Goal: Information Seeking & Learning: Find specific fact

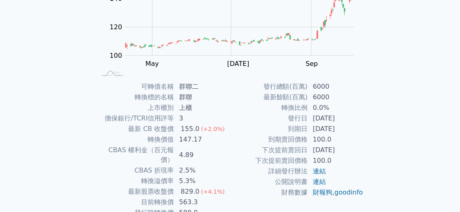
scroll to position [163, 0]
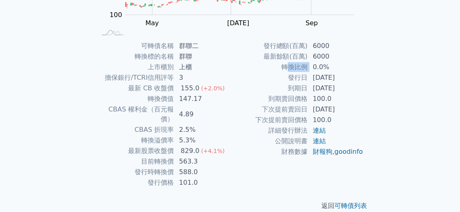
drag, startPoint x: 291, startPoint y: 67, endPoint x: 316, endPoint y: 66, distance: 24.9
click at [313, 66] on tr "轉換比例 0.0%" at bounding box center [297, 67] width 134 height 11
click at [317, 66] on td "0.0%" at bounding box center [336, 67] width 56 height 11
drag, startPoint x: 317, startPoint y: 66, endPoint x: 325, endPoint y: 66, distance: 7.3
click at [325, 66] on td "0.0%" at bounding box center [336, 67] width 56 height 11
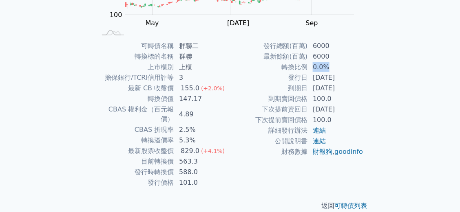
click at [325, 66] on td "0.0%" at bounding box center [336, 67] width 56 height 11
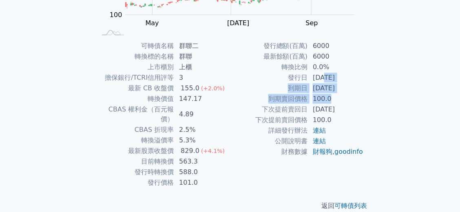
click at [332, 97] on tbody "發行總額(百萬) 6000 最新餘額(百萬) 6000 轉換比例 0.0% 發行日 [DATE] 到期日 [DATE] 到期賣回價格 100.0 下次提前賣回…" at bounding box center [297, 99] width 134 height 117
click at [332, 97] on td "100.0" at bounding box center [336, 99] width 56 height 11
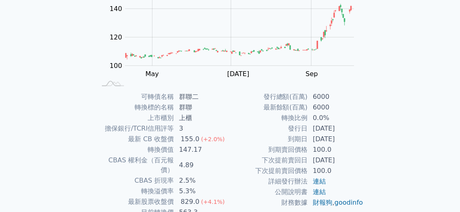
scroll to position [122, 0]
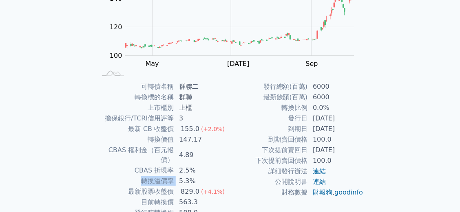
drag, startPoint x: 181, startPoint y: 167, endPoint x: 193, endPoint y: 166, distance: 12.3
click at [193, 176] on td "5.3%" at bounding box center [202, 181] width 56 height 11
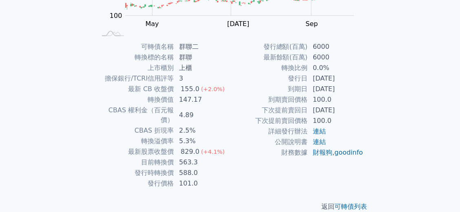
scroll to position [163, 0]
drag, startPoint x: 189, startPoint y: 129, endPoint x: 202, endPoint y: 127, distance: 13.2
click at [202, 135] on td "5.3%" at bounding box center [202, 140] width 56 height 11
drag, startPoint x: 174, startPoint y: 130, endPoint x: 207, endPoint y: 133, distance: 33.6
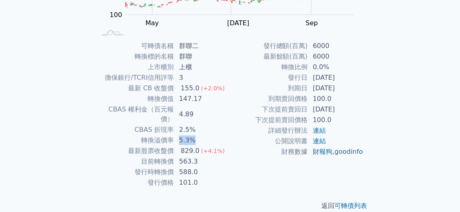
click at [207, 135] on td "5.3%" at bounding box center [202, 140] width 56 height 11
click at [202, 156] on td "563.3" at bounding box center [202, 161] width 56 height 11
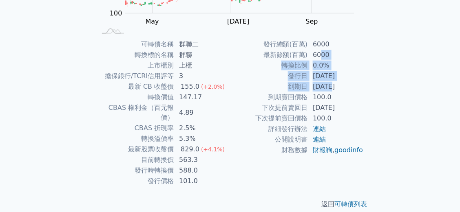
drag, startPoint x: 319, startPoint y: 57, endPoint x: 332, endPoint y: 92, distance: 37.1
click at [332, 92] on tbody "發行總額(百萬) 6000 最新餘額(百萬) 6000 轉換比例 0.0% 發行日 [DATE] 到期日 [DATE] 到期賣回價格 100.0 下次提前賣回…" at bounding box center [297, 97] width 134 height 117
click at [332, 92] on td "100.0" at bounding box center [336, 97] width 56 height 11
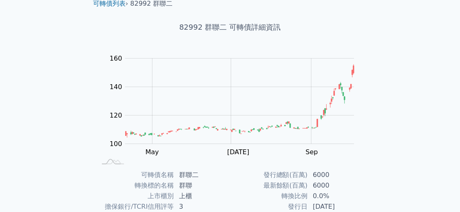
scroll to position [0, 0]
